Goal: Task Accomplishment & Management: Use online tool/utility

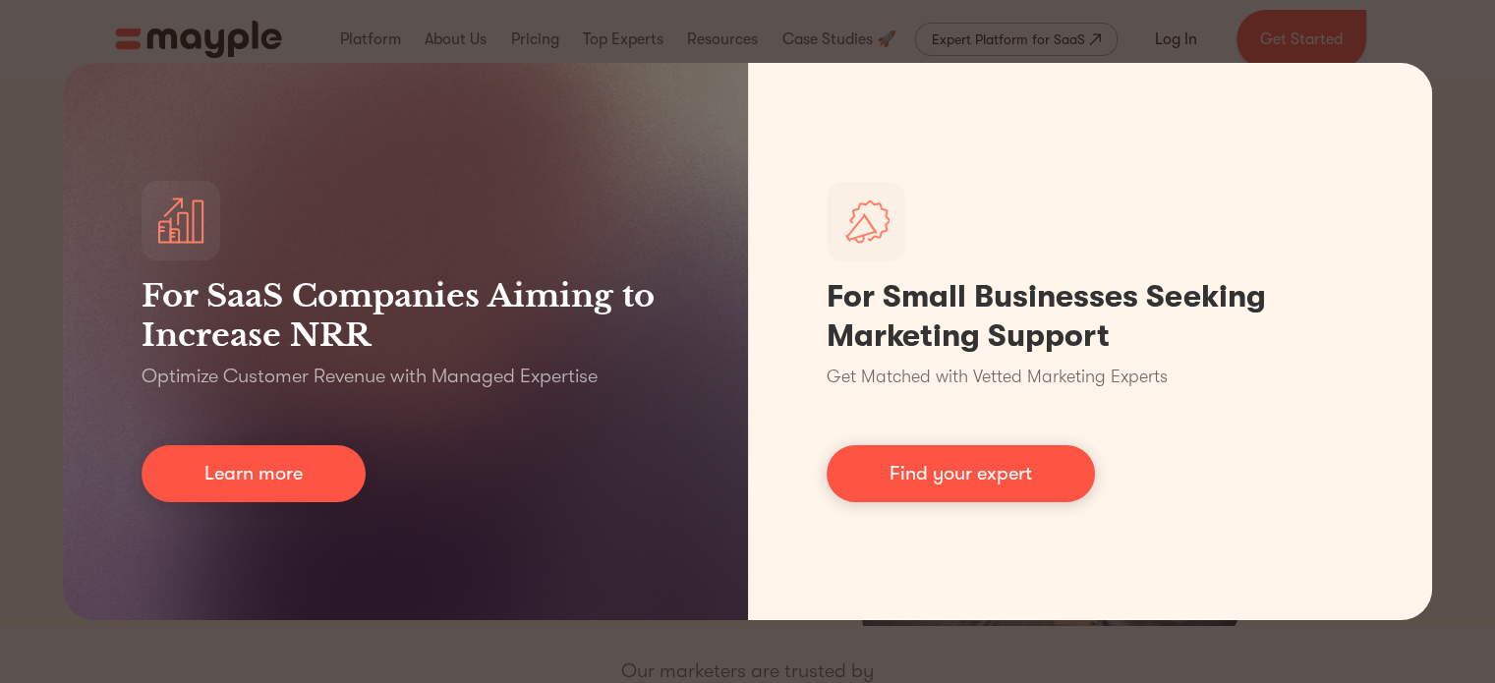
click at [431, 650] on div "For SaaS Companies Aiming to Increase NRR Optimize Customer Revenue with Manage…" at bounding box center [747, 341] width 1495 height 683
click at [1467, 58] on div "For SaaS Companies Aiming to Increase NRR Optimize Customer Revenue with Manage…" at bounding box center [747, 341] width 1495 height 683
click at [25, 239] on div "For SaaS Companies Aiming to Increase NRR Optimize Customer Revenue with Manage…" at bounding box center [747, 341] width 1495 height 683
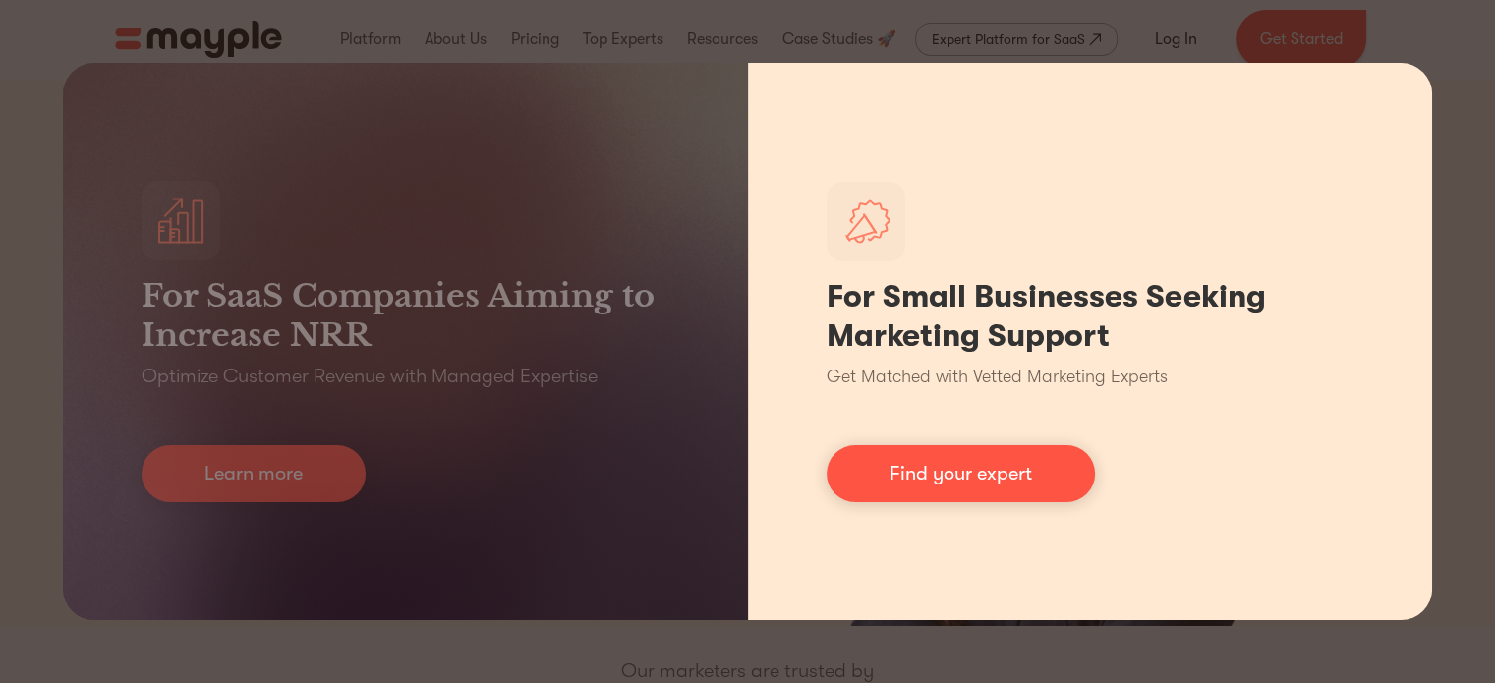
click at [1388, 79] on div "For Small Businesses Seeking Marketing Support Get Matched with Vetted Marketin…" at bounding box center [1090, 341] width 685 height 557
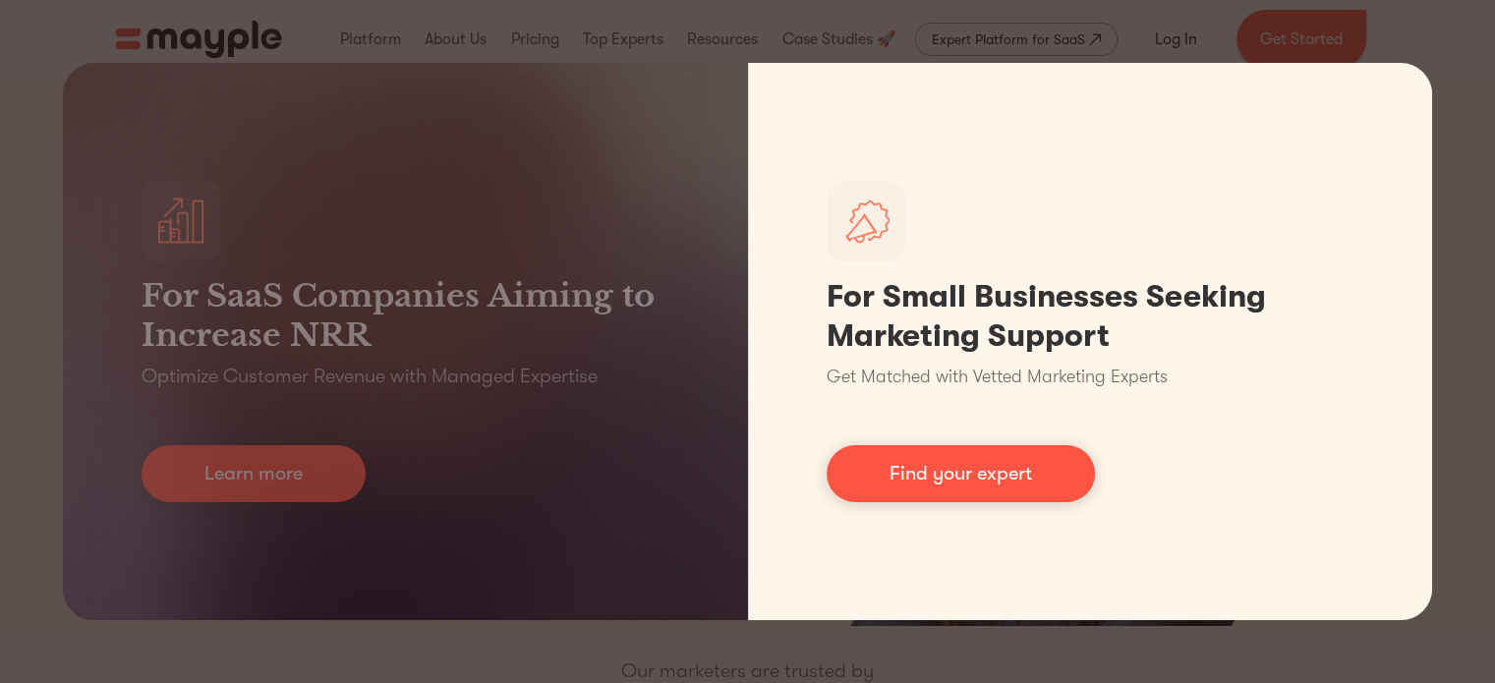
drag, startPoint x: 1404, startPoint y: 78, endPoint x: 1431, endPoint y: 24, distance: 60.2
click at [1408, 75] on div "For Small Businesses Seeking Marketing Support Get Matched with Vetted Marketin…" at bounding box center [1090, 341] width 685 height 557
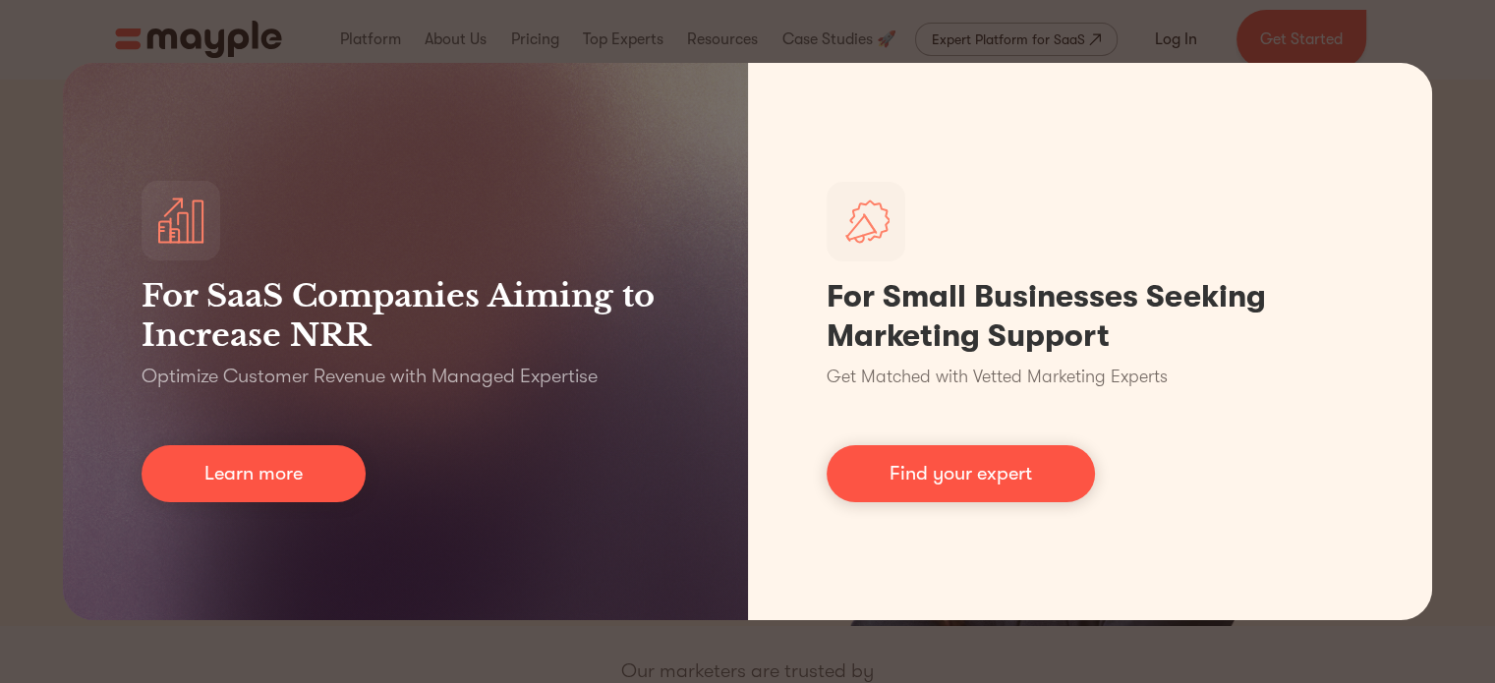
click at [1431, 24] on div "For SaaS Companies Aiming to Increase NRR Optimize Customer Revenue with Manage…" at bounding box center [747, 341] width 1495 height 683
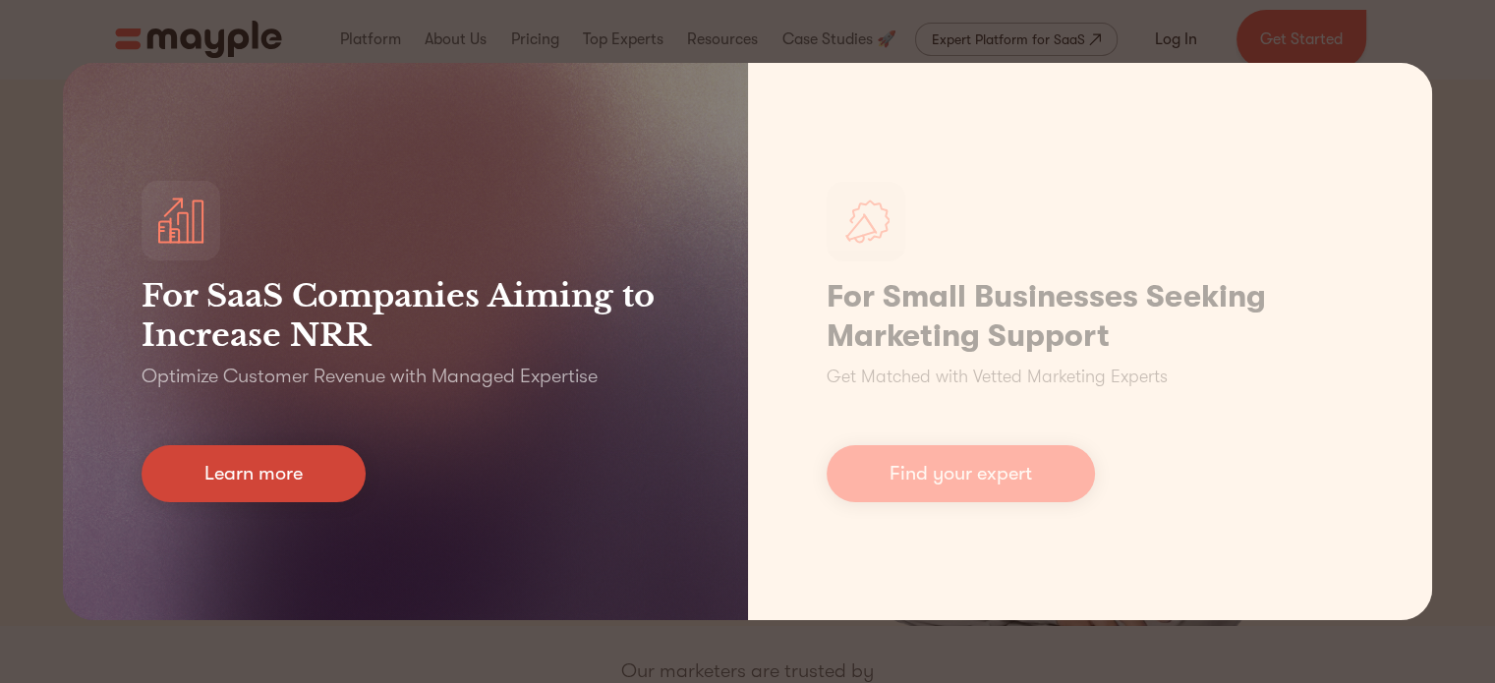
click at [296, 483] on link "Learn more" at bounding box center [254, 473] width 224 height 57
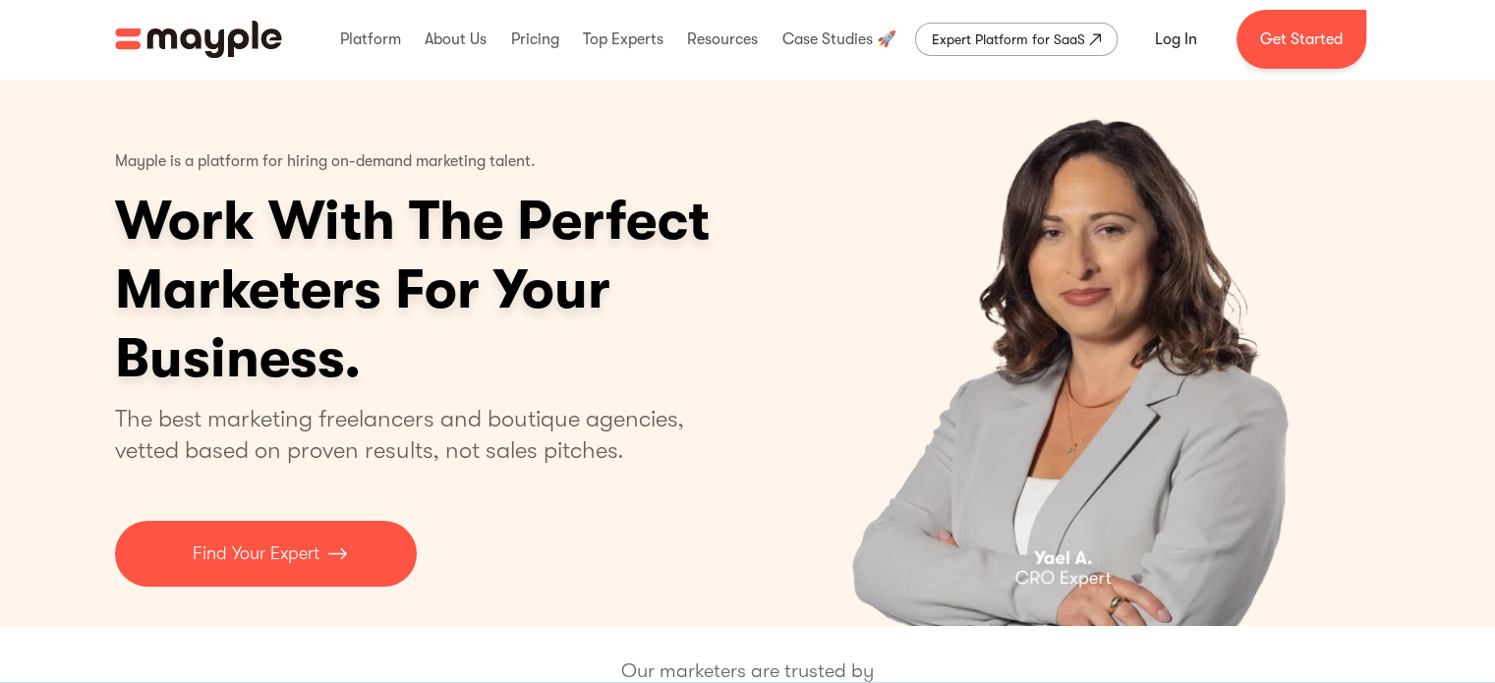
click at [841, 555] on img "3 of 4" at bounding box center [1074, 353] width 510 height 548
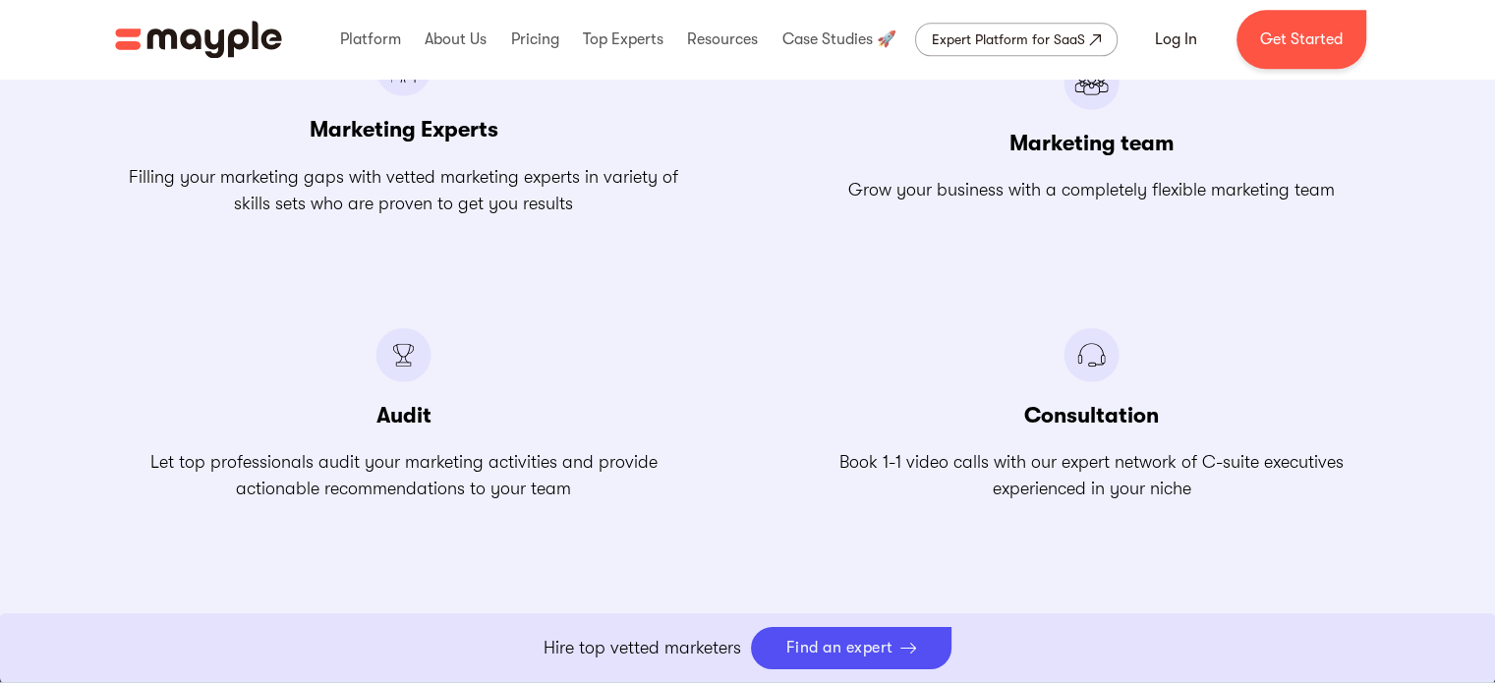
scroll to position [2360, 0]
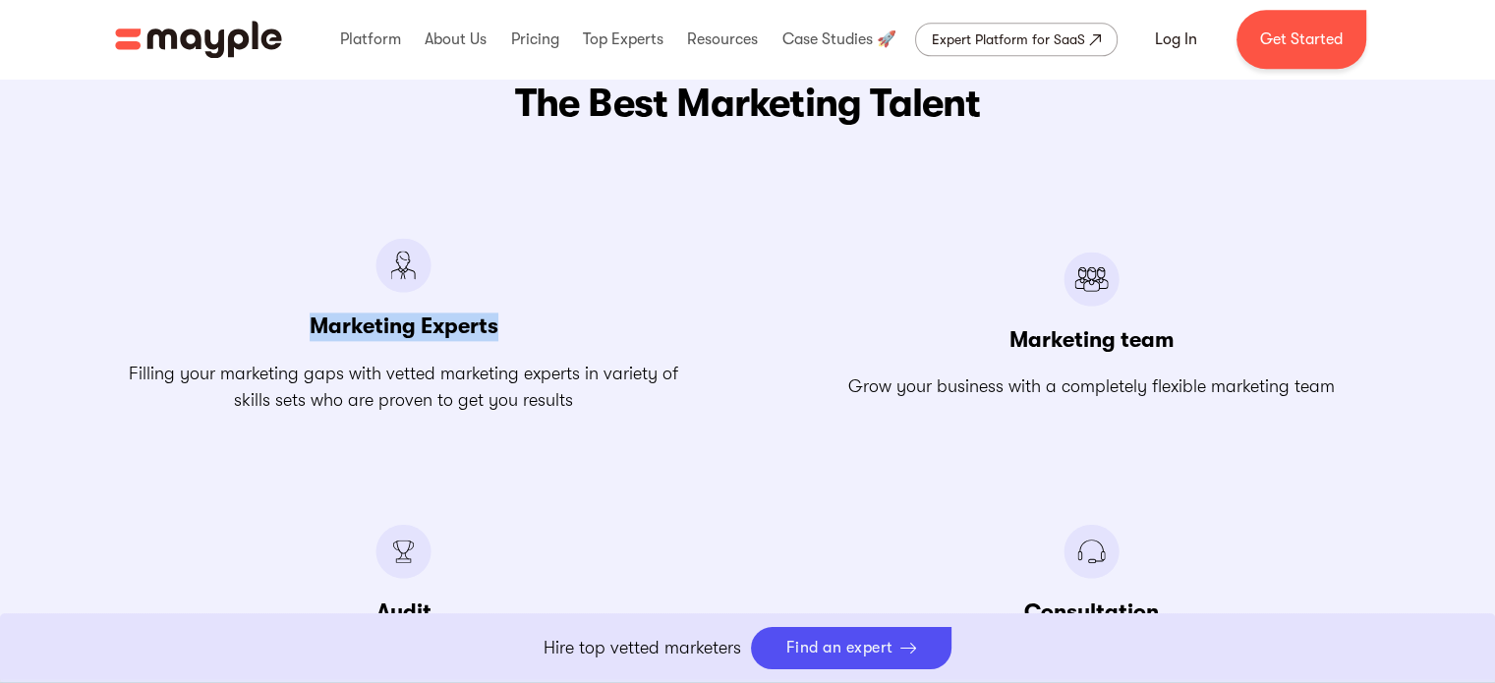
drag, startPoint x: 534, startPoint y: 318, endPoint x: 271, endPoint y: 319, distance: 262.5
click at [271, 319] on div "Marketing Experts Filling your marketing gaps with vetted marketing experts in …" at bounding box center [404, 326] width 578 height 176
copy h3 "Marketing Experts"
click at [1170, 329] on h3 "Marketing team" at bounding box center [1092, 340] width 165 height 29
drag, startPoint x: 1184, startPoint y: 333, endPoint x: 1011, endPoint y: 349, distance: 173.8
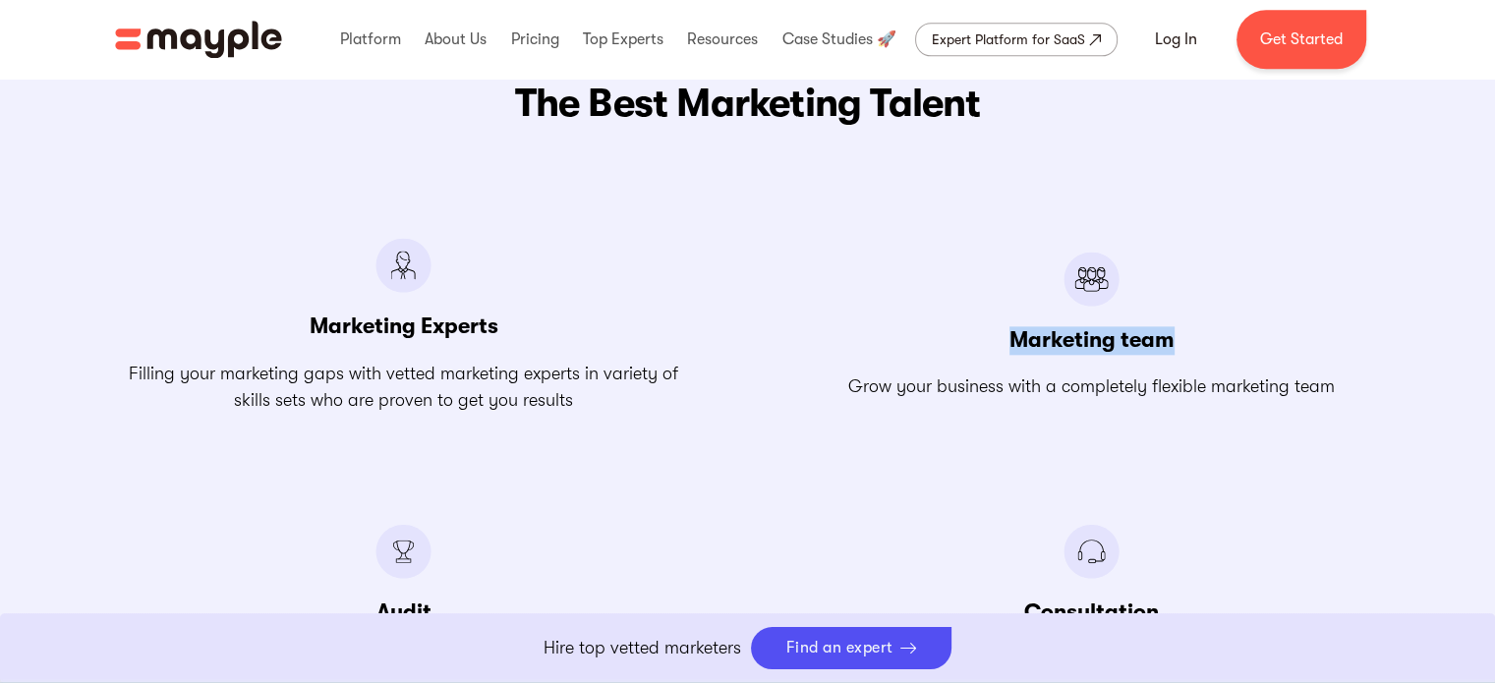
click at [1011, 349] on div "Marketing team Grow your business with a completely flexible marketing team" at bounding box center [1092, 326] width 578 height 176
copy h3 "Marketing team"
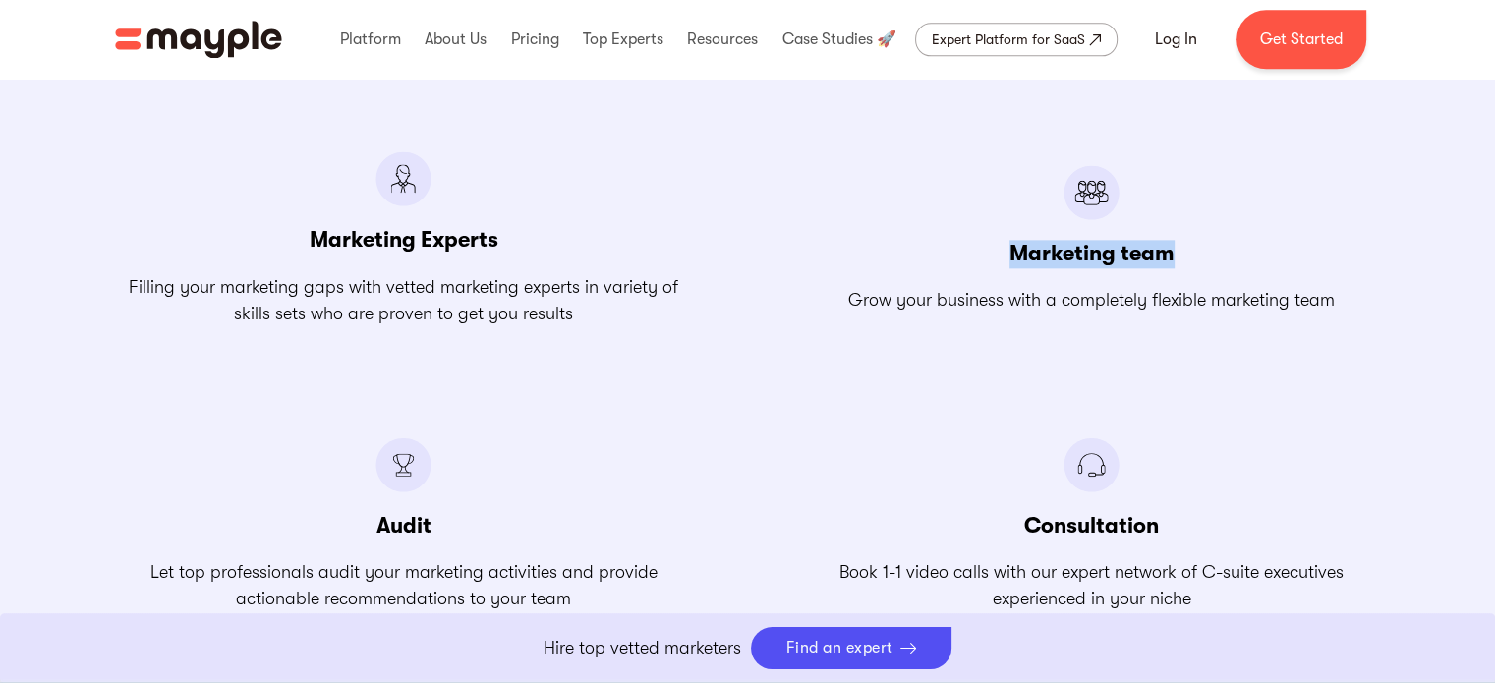
scroll to position [2556, 0]
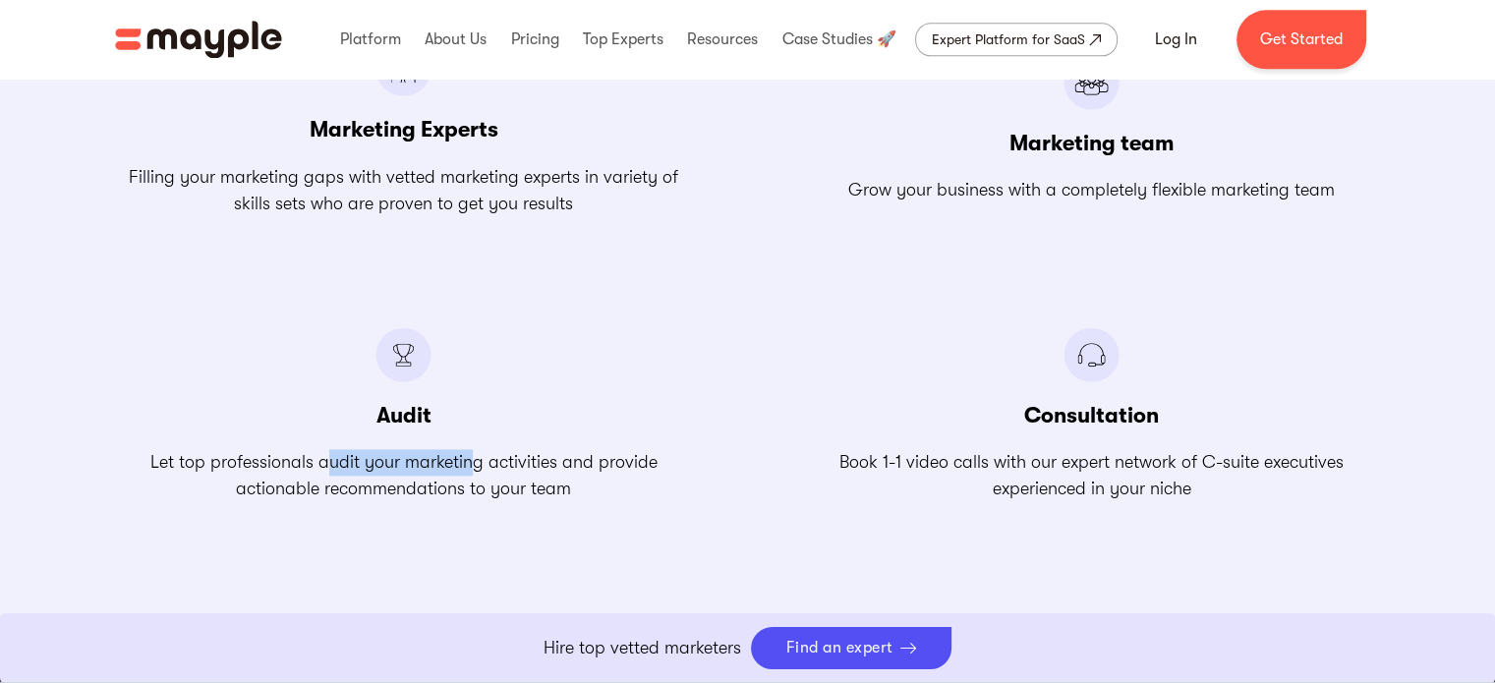
drag, startPoint x: 444, startPoint y: 415, endPoint x: 324, endPoint y: 415, distance: 119.9
click at [324, 415] on div "Audit Let top professionals audit your marketing activities and provide actiona…" at bounding box center [404, 415] width 578 height 176
click at [451, 392] on div "Audit Let top professionals audit your marketing activities and provide actiona…" at bounding box center [404, 415] width 578 height 176
drag, startPoint x: 354, startPoint y: 405, endPoint x: 340, endPoint y: 403, distance: 13.9
click at [340, 403] on div "Audit Let top professionals audit your marketing activities and provide actiona…" at bounding box center [404, 415] width 578 height 176
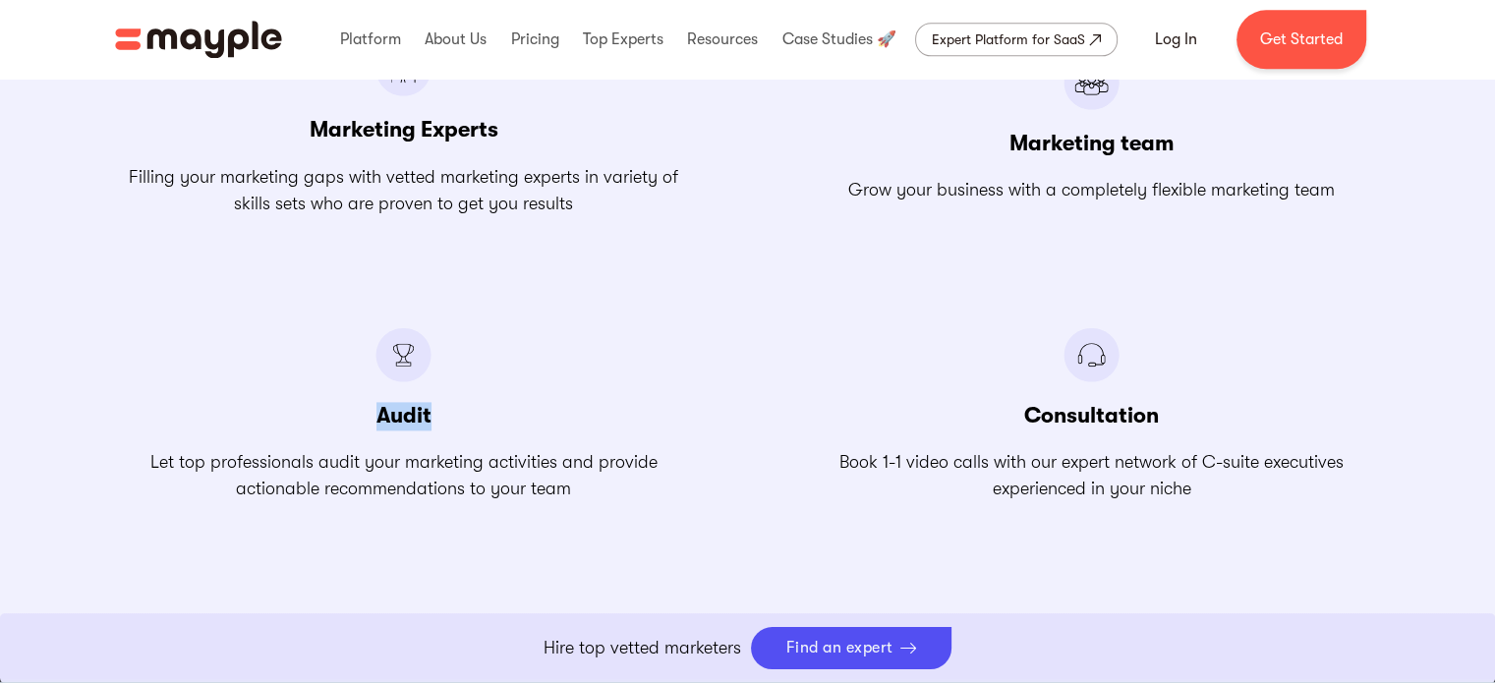
copy h3 "Audit"
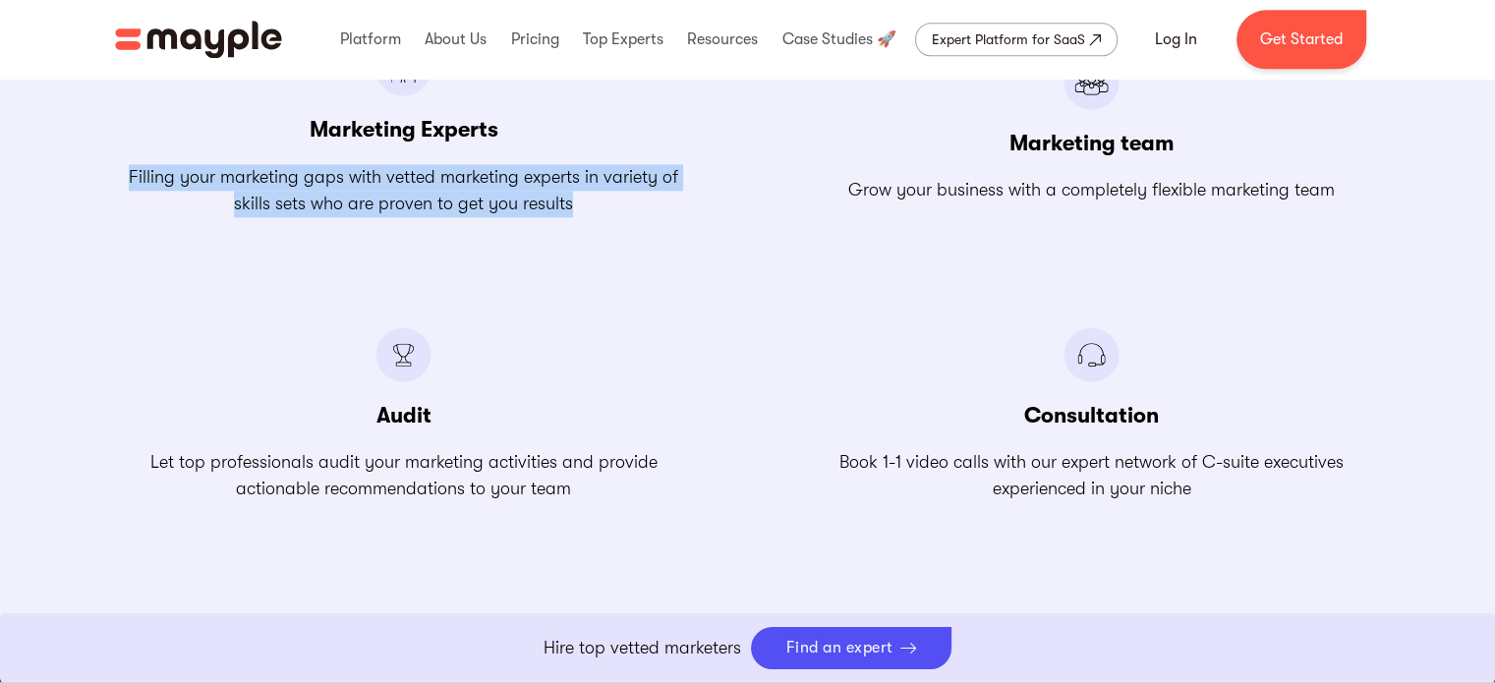
drag, startPoint x: 584, startPoint y: 203, endPoint x: 103, endPoint y: 160, distance: 482.6
click at [103, 160] on div "All the Support You Can Get from The Best Marketing Talent Marketing Experts Fi…" at bounding box center [748, 168] width 1298 height 670
copy p "Filling your marketing gaps with vetted marketing experts in variety of skills …"
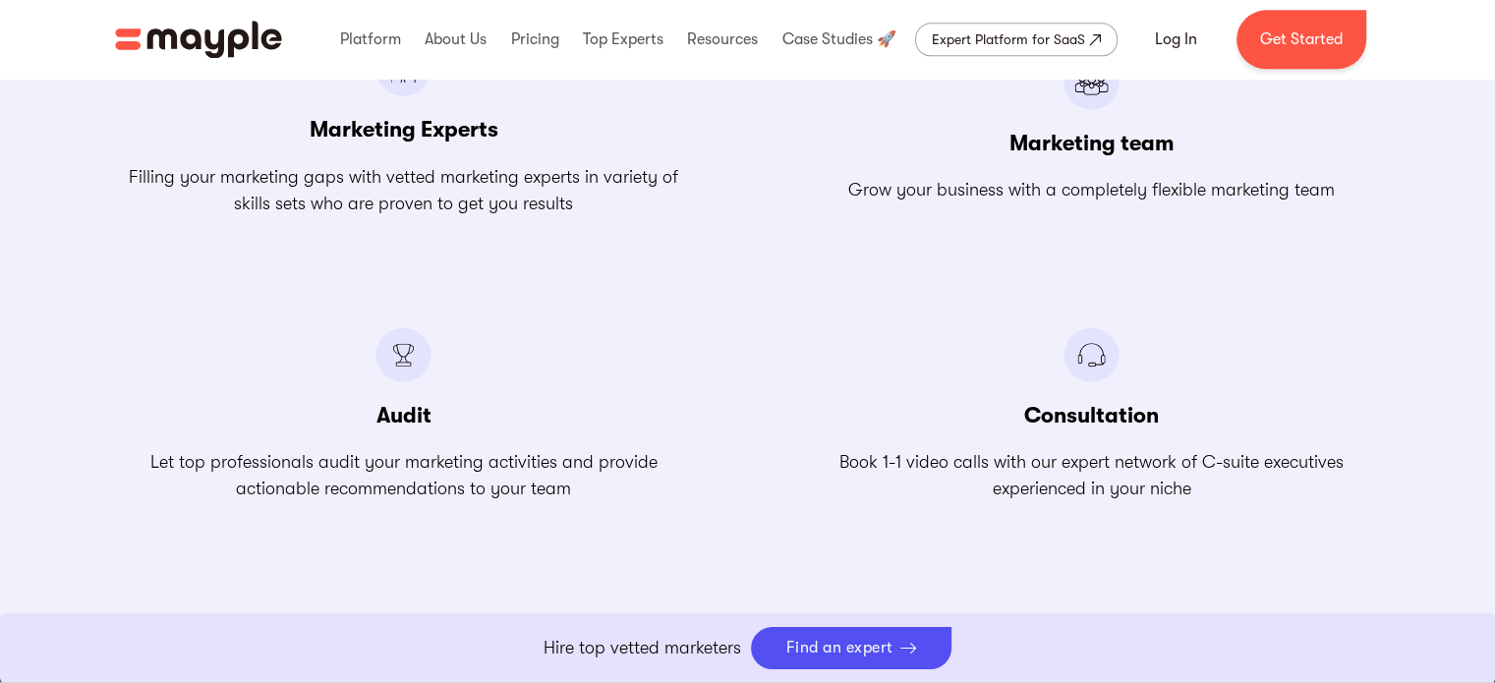
click at [1102, 168] on div "Marketing team Grow your business with a completely flexible marketing team" at bounding box center [1092, 129] width 578 height 176
click at [1101, 184] on p "Grow your business with a completely flexible marketing team" at bounding box center [1091, 190] width 487 height 27
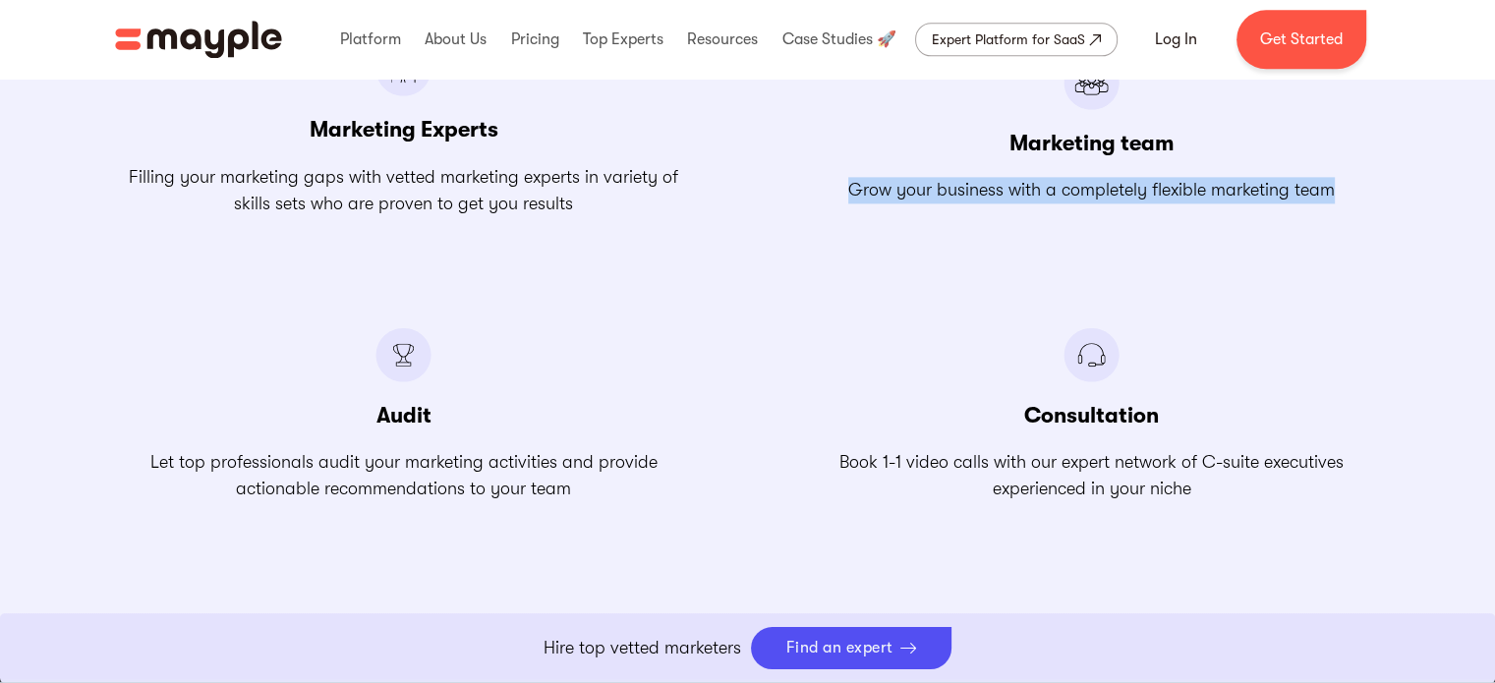
drag, startPoint x: 830, startPoint y: 186, endPoint x: 1443, endPoint y: 167, distance: 613.8
click at [1443, 167] on div "All the Support You Can Get from The Best Marketing Talent Marketing Experts Fi…" at bounding box center [747, 167] width 1495 height 905
copy p "Grow your business with a completely flexible marketing team"
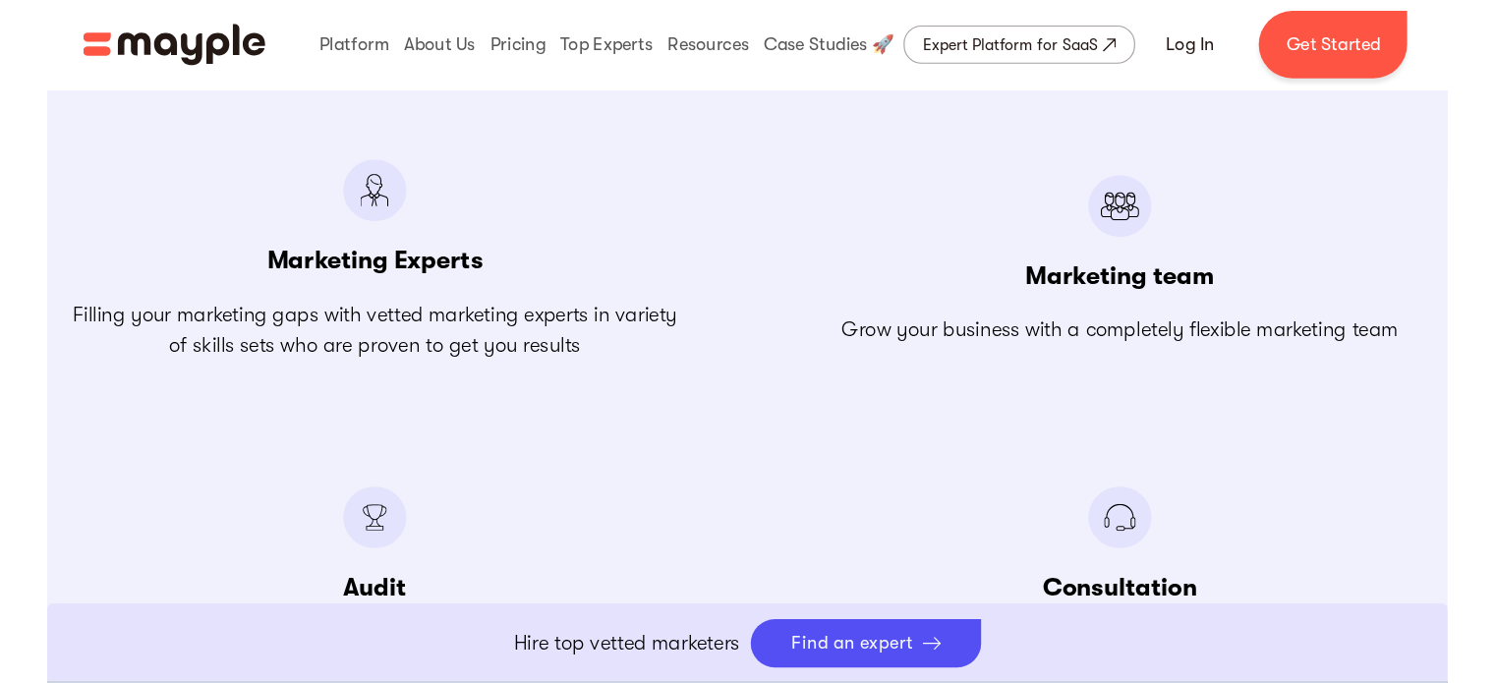
scroll to position [2753, 0]
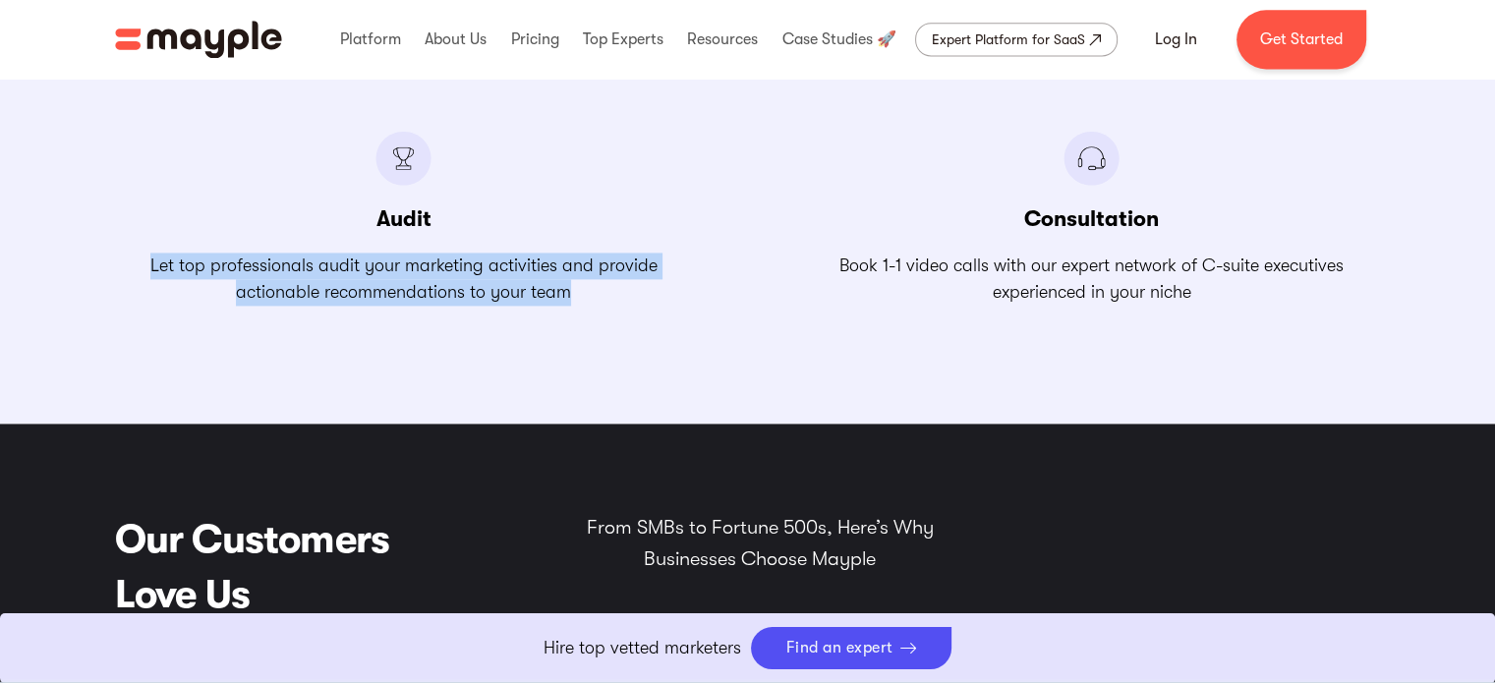
drag, startPoint x: 600, startPoint y: 282, endPoint x: 87, endPoint y: 263, distance: 513.6
copy p "Let top professionals audit your marketing activities and provide actionable re…"
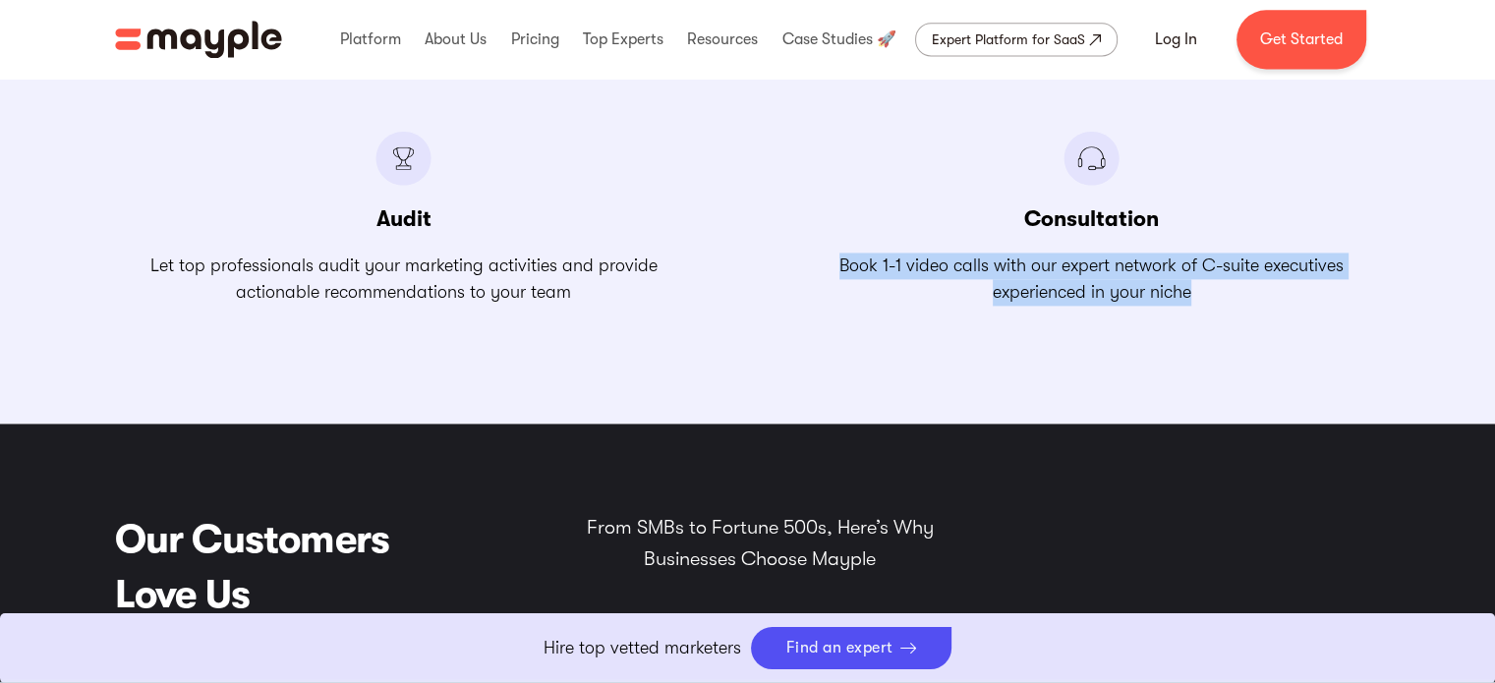
drag, startPoint x: 834, startPoint y: 265, endPoint x: 1199, endPoint y: 300, distance: 367.4
click at [1199, 300] on p "Book 1-1 video calls with our expert network of C-suite executives experienced …" at bounding box center [1092, 279] width 578 height 53
copy p "Book 1-1 video calls with our expert network of C-suite executives experienced …"
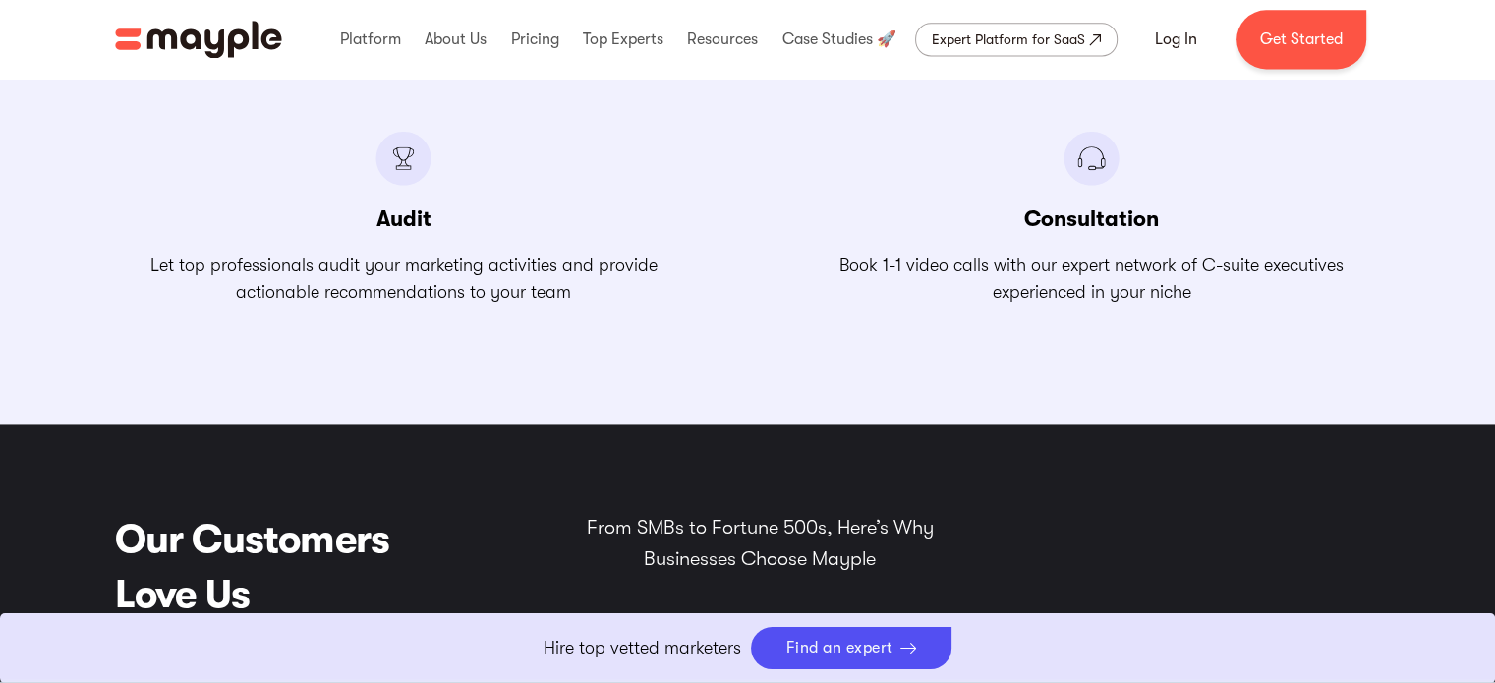
click at [1159, 220] on div "Consultation Book 1-1 video calls with our expert network of C-suite executives…" at bounding box center [1092, 219] width 578 height 176
drag, startPoint x: 1175, startPoint y: 214, endPoint x: 999, endPoint y: 234, distance: 177.1
click at [1001, 232] on div "Consultation Book 1-1 video calls with our expert network of C-suite executives…" at bounding box center [1092, 219] width 578 height 176
copy div "Book 1-1 video calls w"
click at [1173, 211] on div "Consultation Book 1-1 video calls with our expert network of C-suite executives…" at bounding box center [1092, 219] width 578 height 176
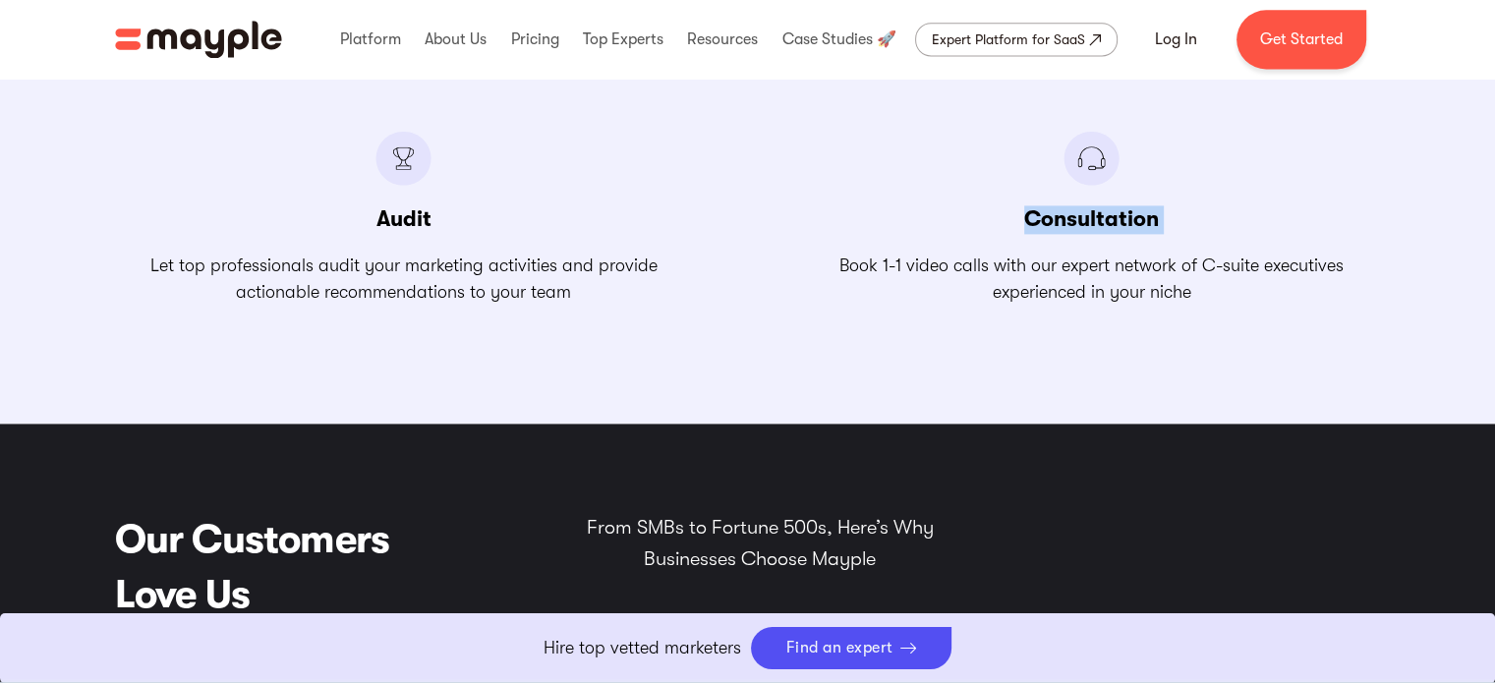
drag, startPoint x: 1175, startPoint y: 211, endPoint x: 1030, endPoint y: 224, distance: 145.1
click at [1030, 224] on div "Consultation Book 1-1 video calls with our expert network of C-suite executives…" at bounding box center [1092, 219] width 578 height 176
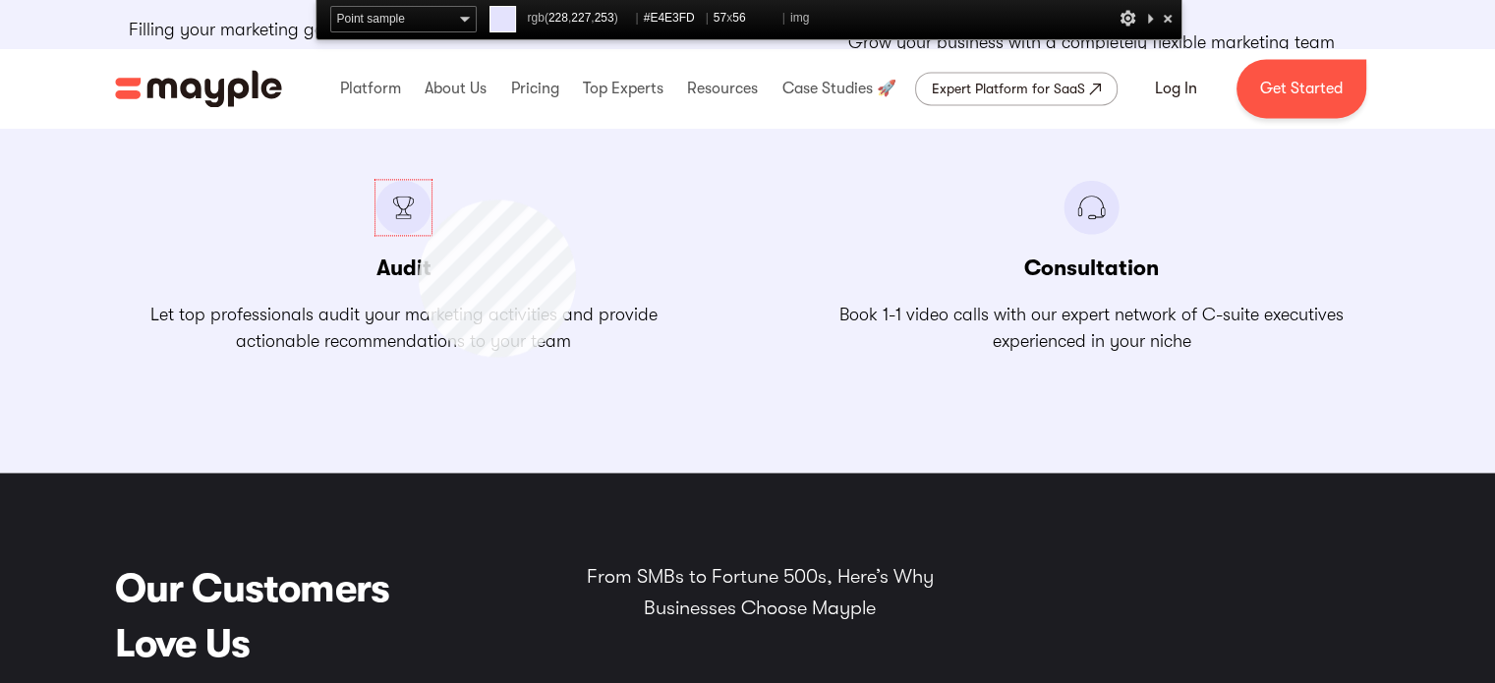
click at [419, 200] on img at bounding box center [404, 207] width 56 height 55
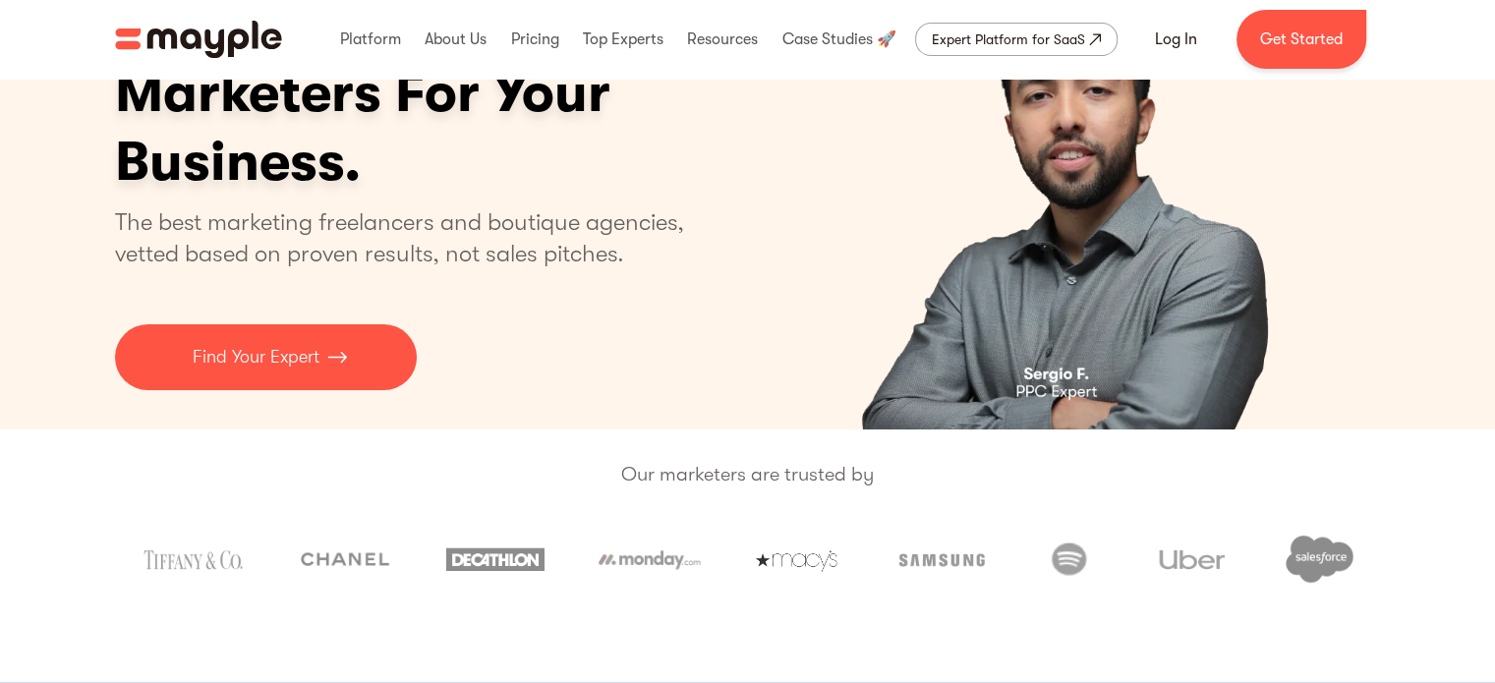
scroll to position [0, 0]
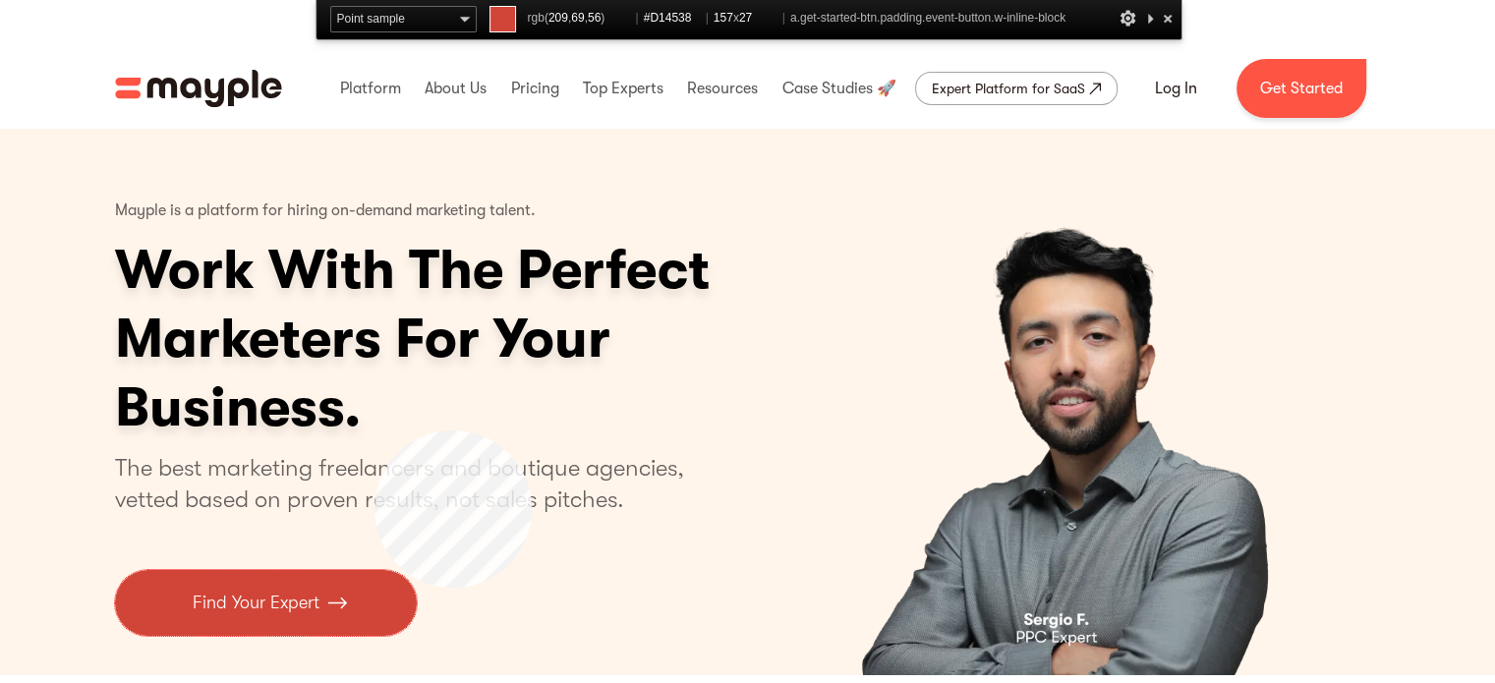
click at [375, 588] on link "Find Your Expert" at bounding box center [266, 603] width 302 height 66
